Goal: Obtain resource: Obtain resource

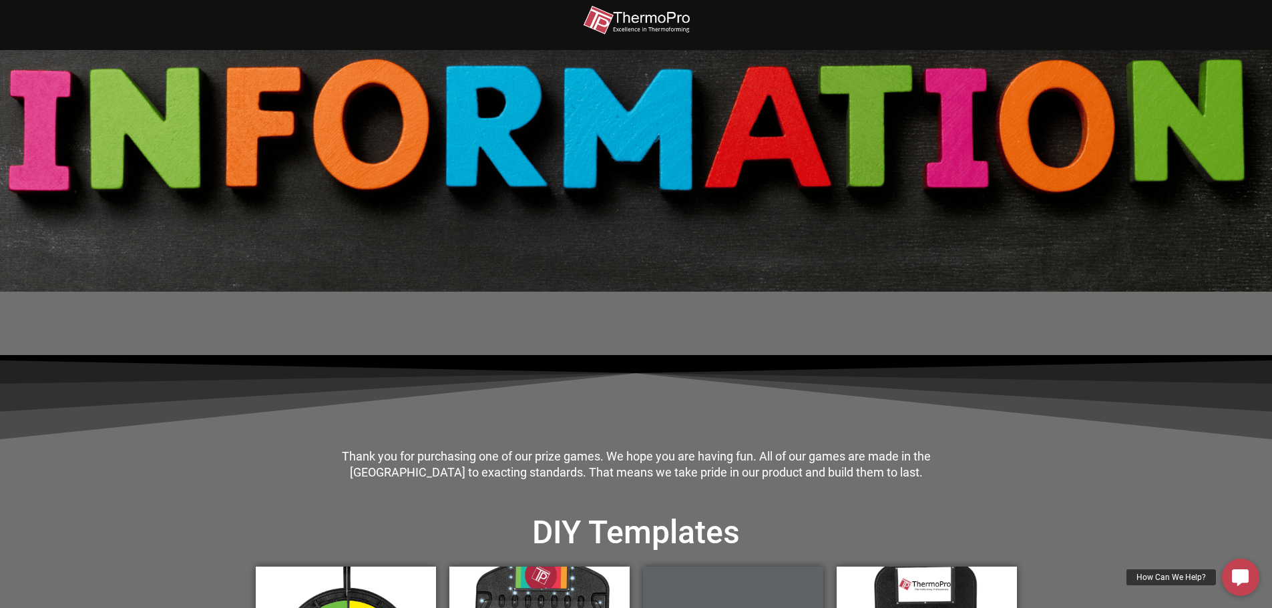
scroll to position [334, 0]
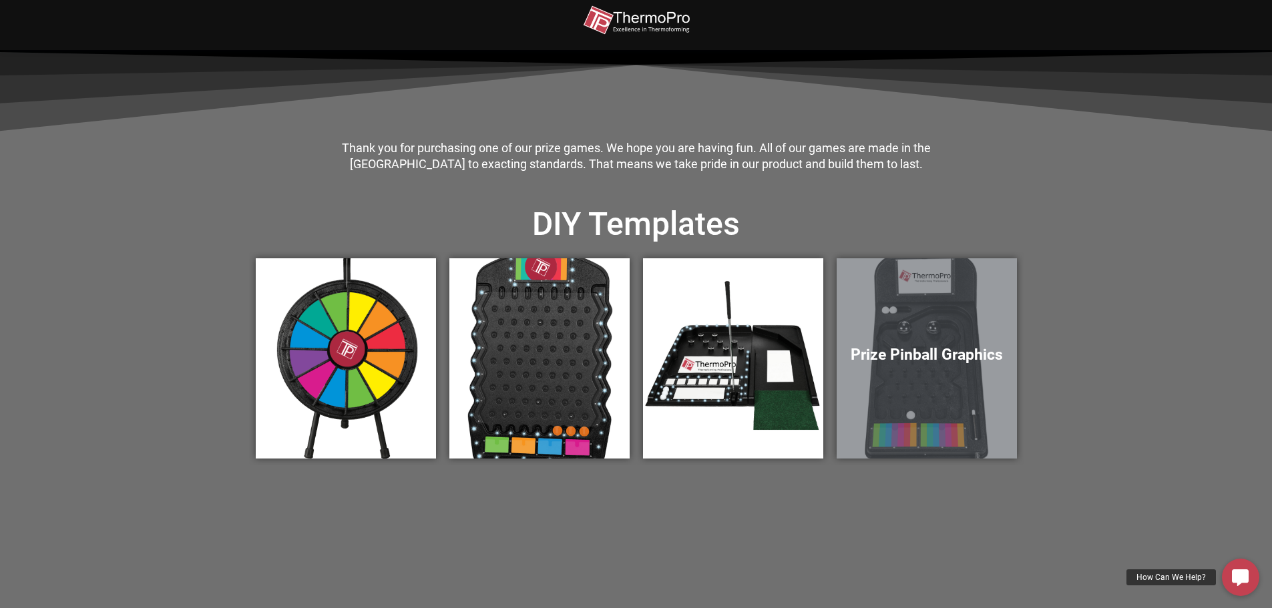
click at [951, 393] on div "Prize Pinball Graphics" at bounding box center [926, 358] width 180 height 200
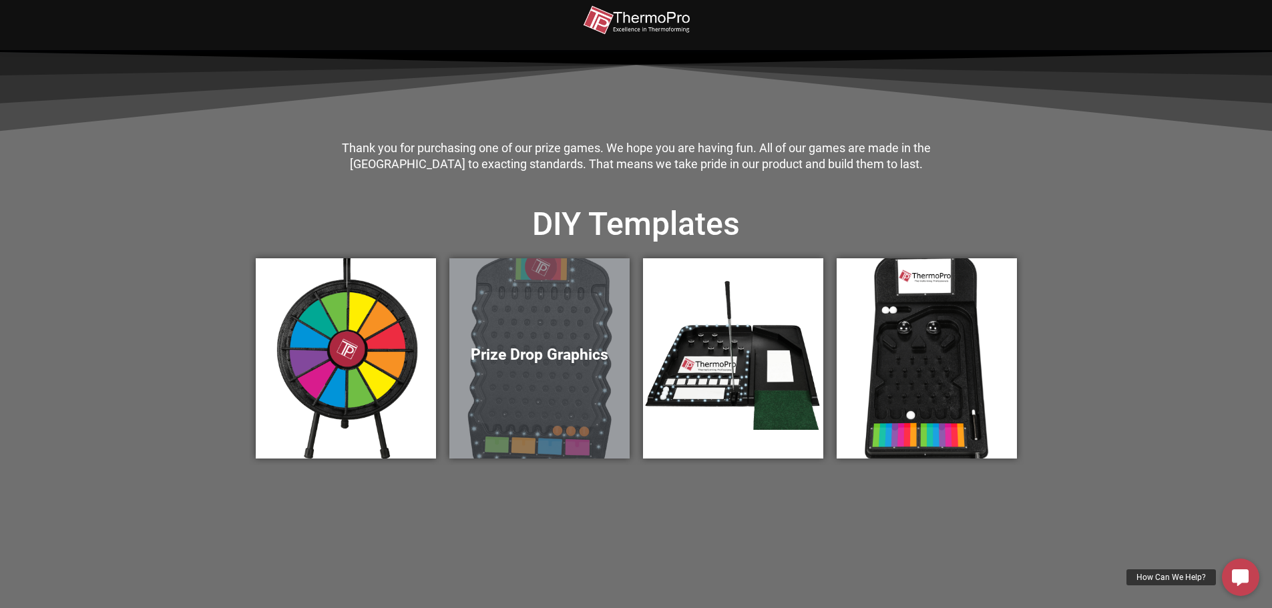
click at [525, 405] on div "Prize Drop Graphics" at bounding box center [539, 358] width 180 height 200
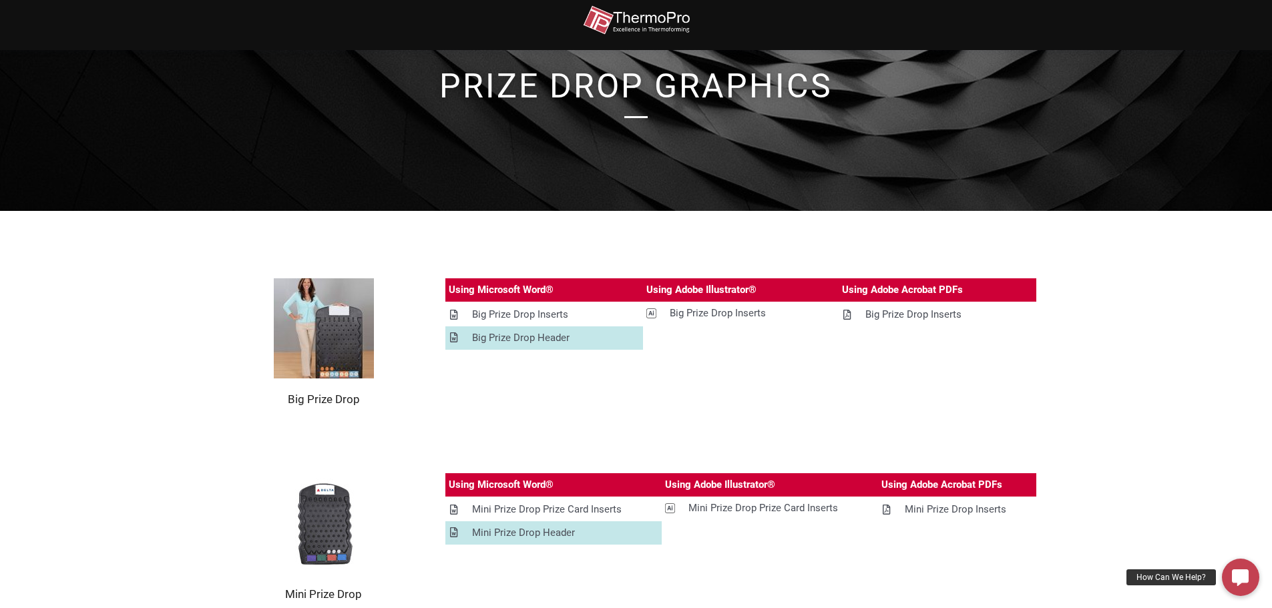
scroll to position [200, 0]
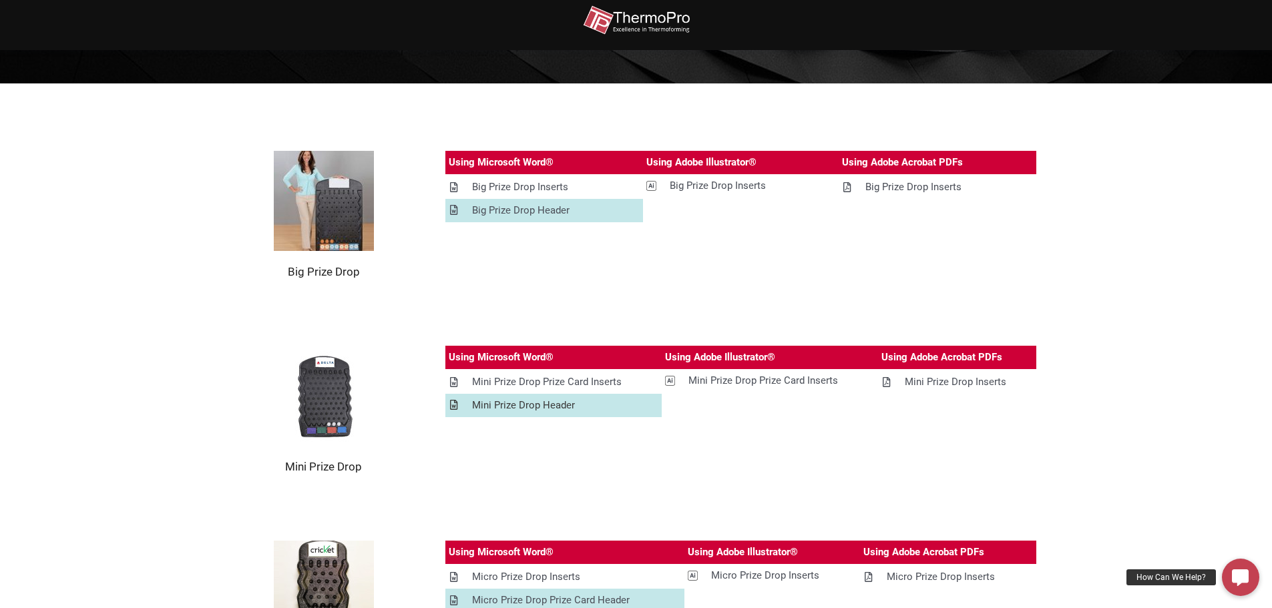
click at [556, 408] on div "Mini Prize Drop Header" at bounding box center [523, 405] width 103 height 17
click at [506, 385] on div "Mini Prize Drop Prize Card Inserts" at bounding box center [547, 382] width 150 height 17
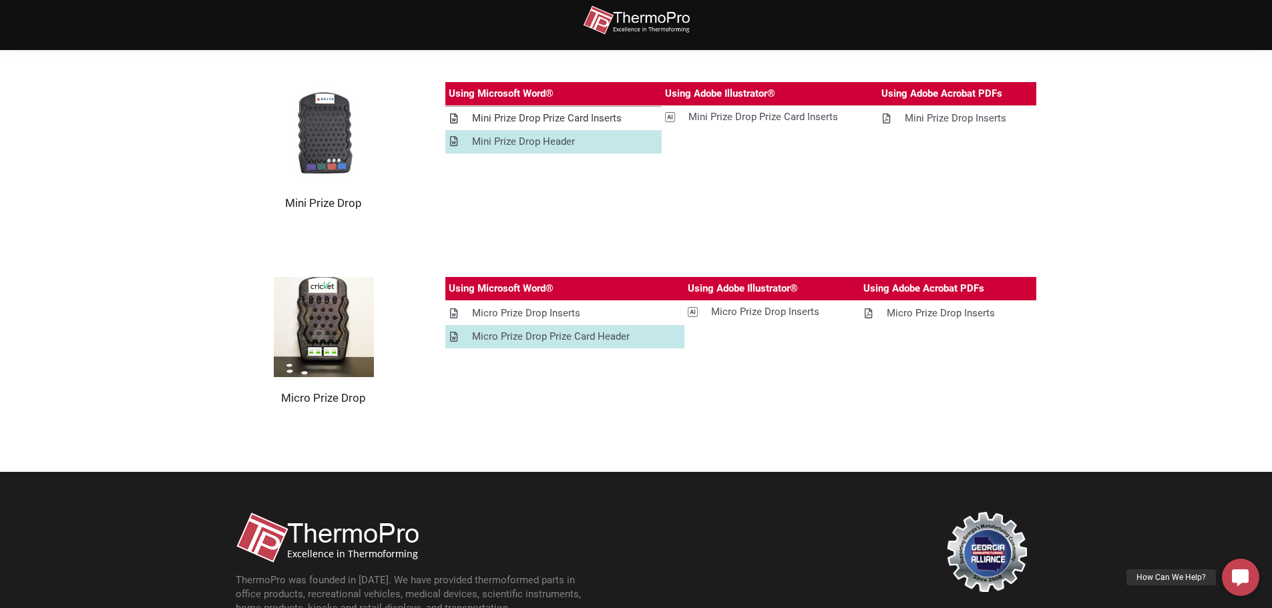
scroll to position [467, 0]
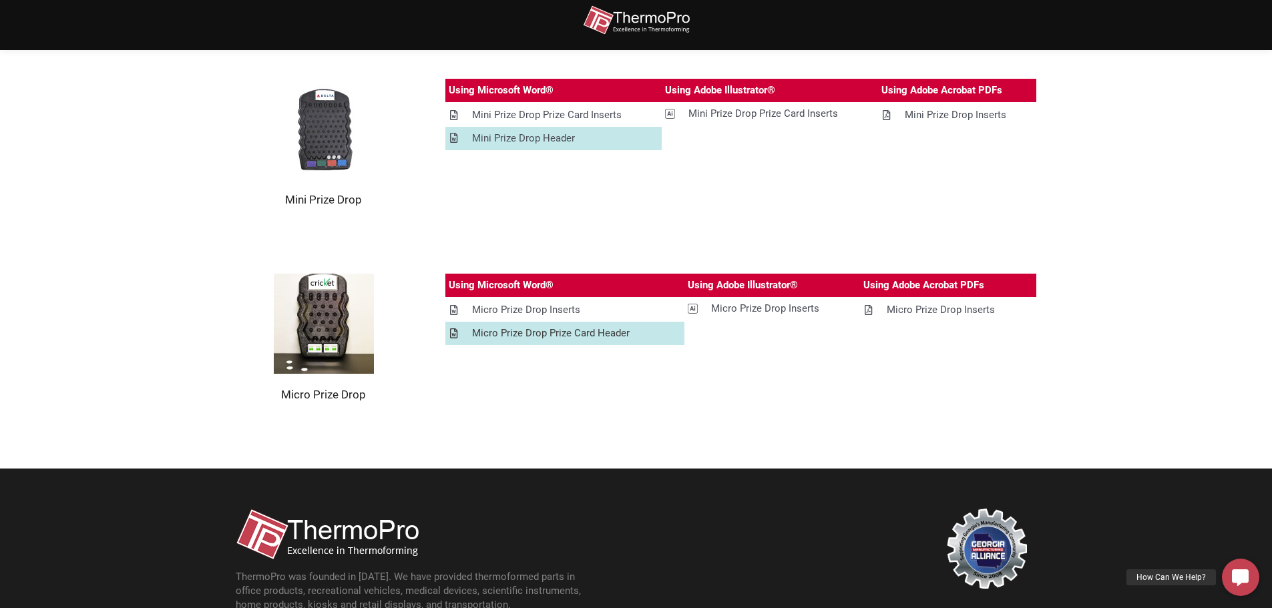
click at [605, 334] on div "Micro Prize Drop Prize Card Header" at bounding box center [551, 333] width 158 height 17
click at [543, 311] on div "Micro Prize Drop Inserts" at bounding box center [526, 310] width 108 height 17
